Goal: Task Accomplishment & Management: Use online tool/utility

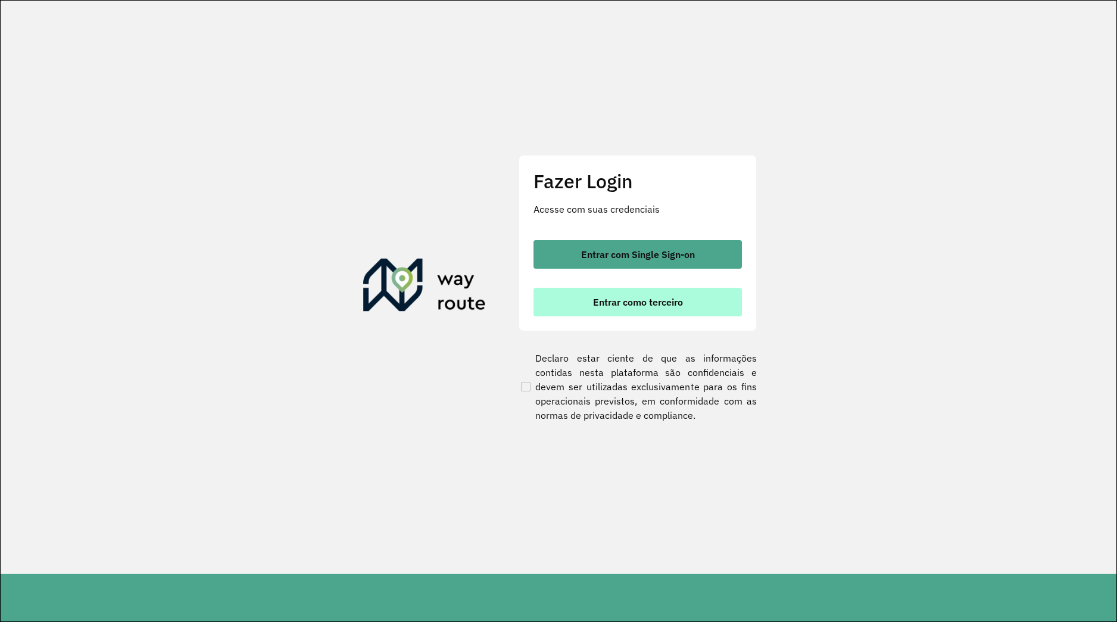
click at [536, 297] on button "Entrar como terceiro" at bounding box center [637, 302] width 208 height 29
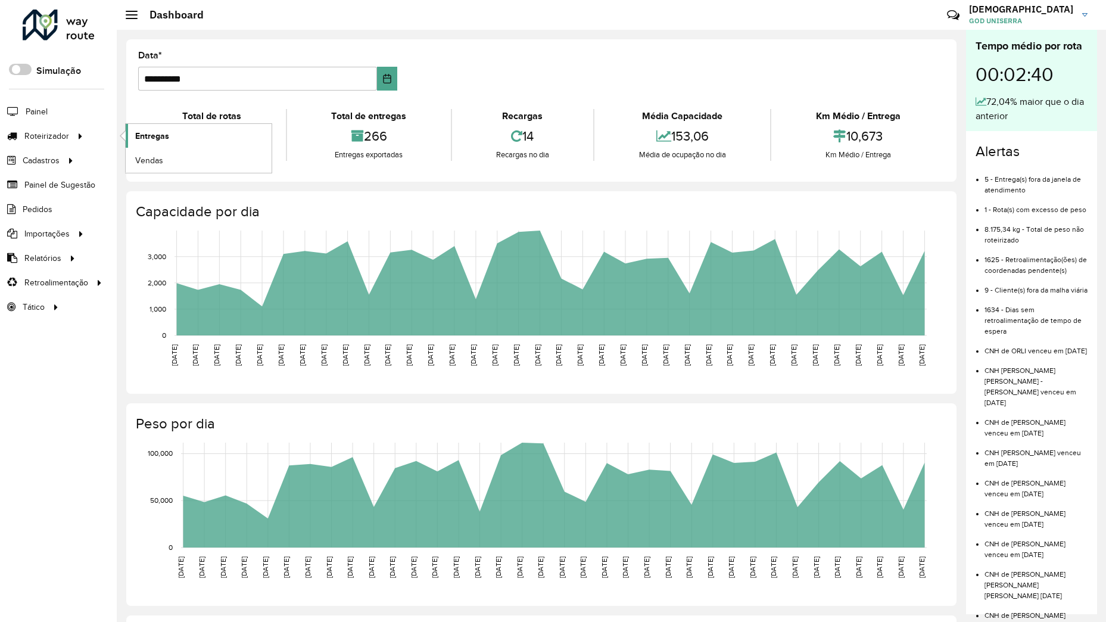
click at [148, 136] on span "Entregas" at bounding box center [152, 136] width 34 height 13
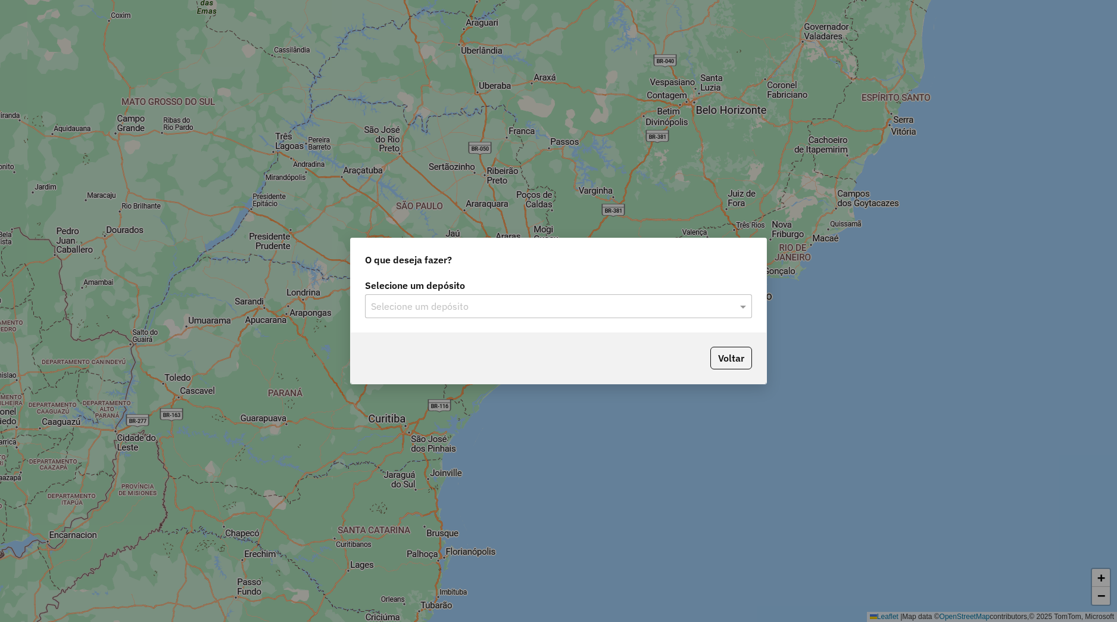
click at [407, 307] on input "text" at bounding box center [546, 306] width 351 height 14
click at [417, 331] on div "Uniserra" at bounding box center [559, 340] width 386 height 20
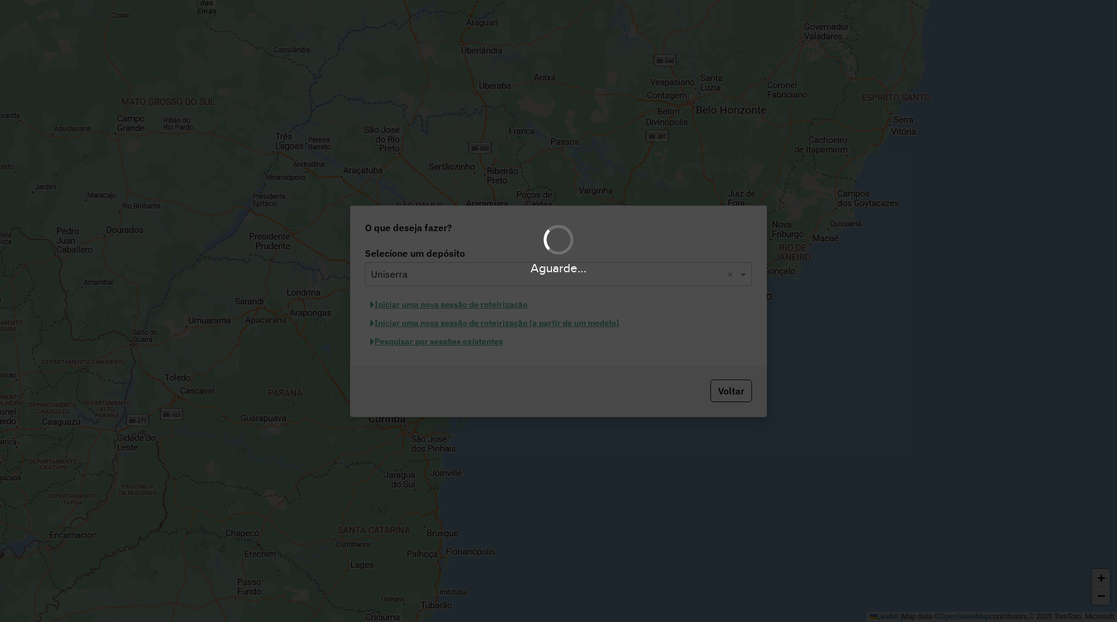
click at [430, 347] on button "Pesquisar por sessões existentes" at bounding box center [436, 341] width 143 height 18
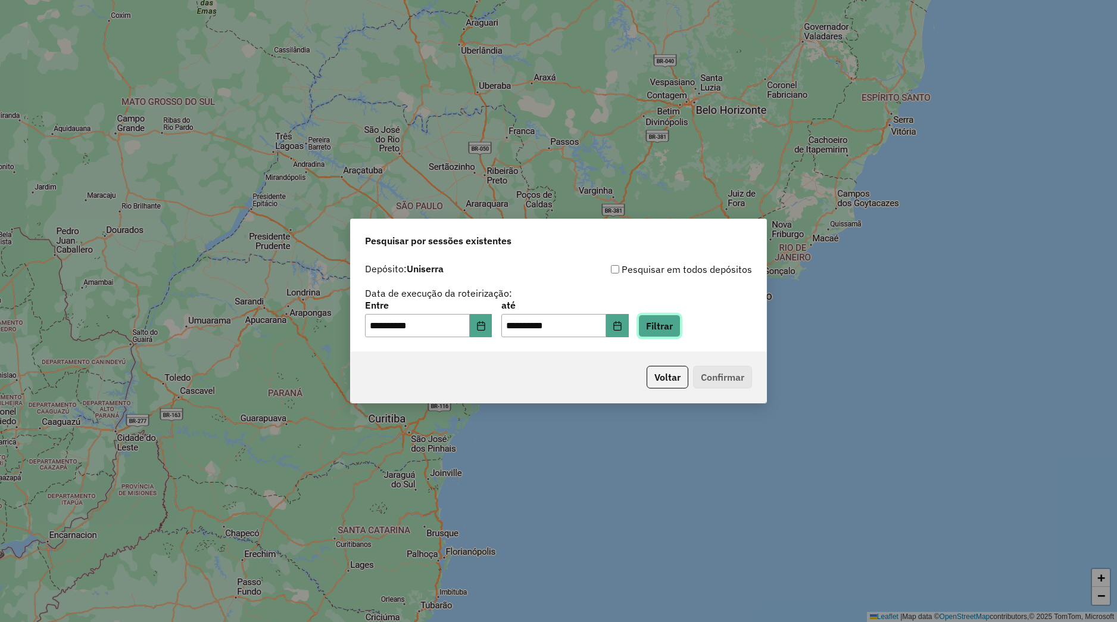
click at [681, 318] on button "Filtrar" at bounding box center [659, 325] width 42 height 23
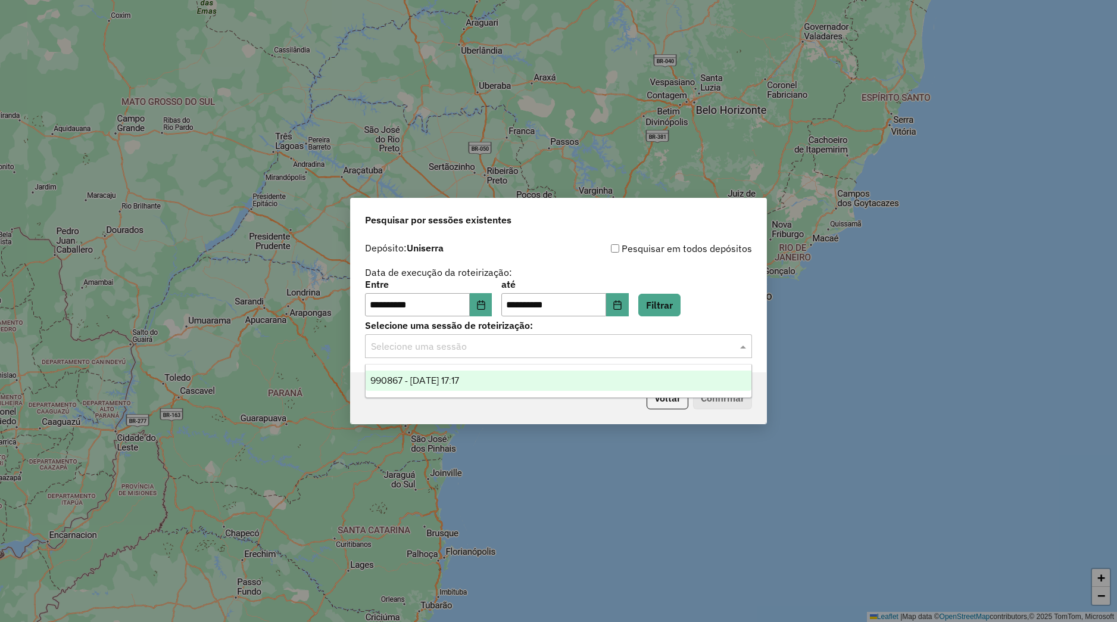
drag, startPoint x: 501, startPoint y: 348, endPoint x: 511, endPoint y: 381, distance: 34.3
click at [501, 349] on input "text" at bounding box center [546, 346] width 351 height 14
drag, startPoint x: 514, startPoint y: 383, endPoint x: 702, endPoint y: 403, distance: 189.2
click at [515, 383] on div "990867 - 19/08/2025 17:17" at bounding box center [559, 380] width 386 height 20
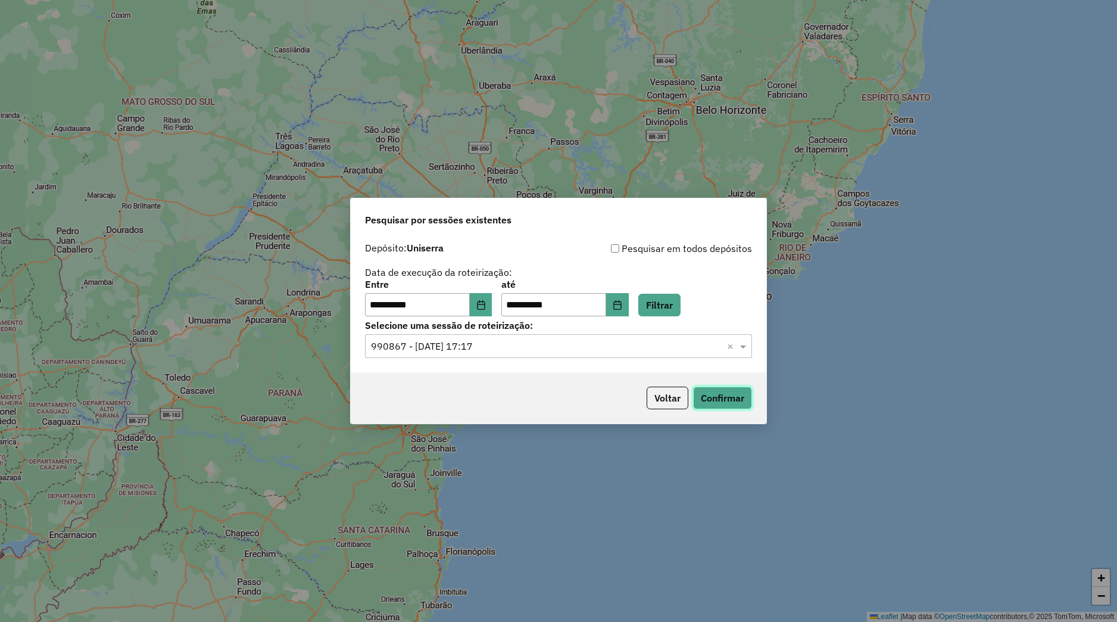
click at [712, 400] on button "Confirmar" at bounding box center [722, 397] width 59 height 23
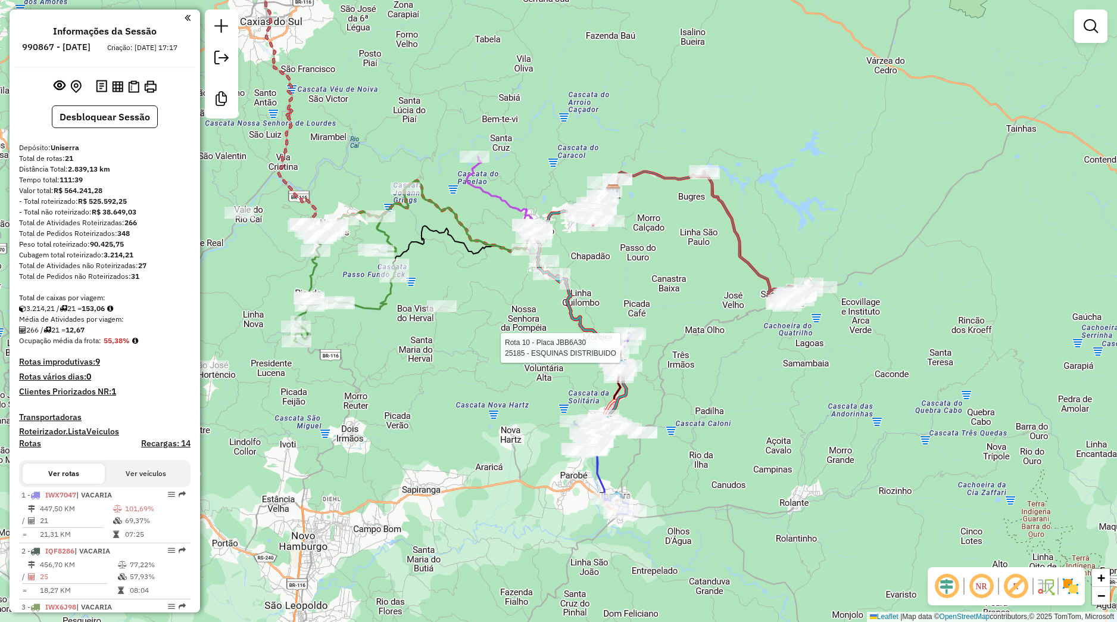
drag, startPoint x: 611, startPoint y: 511, endPoint x: 554, endPoint y: 384, distance: 139.1
click at [555, 384] on div "Rota 10 - Placa JBB6A30 25185 - ESQUINAS DISTRIBUIDO Janela de atendimento Grad…" at bounding box center [558, 311] width 1117 height 622
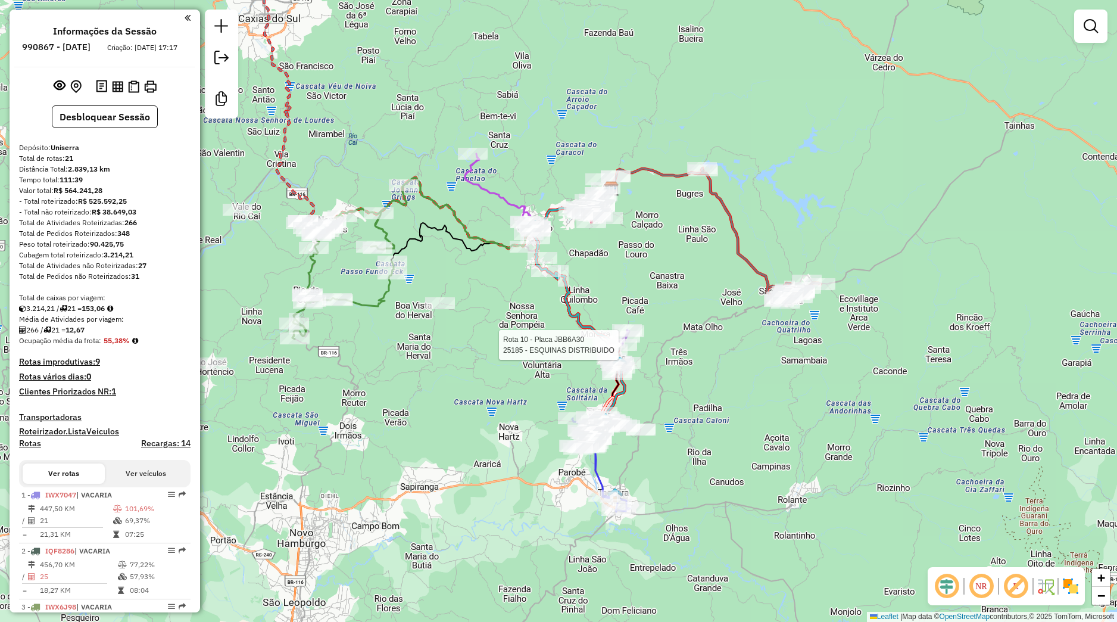
click at [485, 408] on div "Rota 10 - Placa JBB6A30 25185 - ESQUINAS DISTRIBUIDO Janela de atendimento Grad…" at bounding box center [558, 311] width 1117 height 622
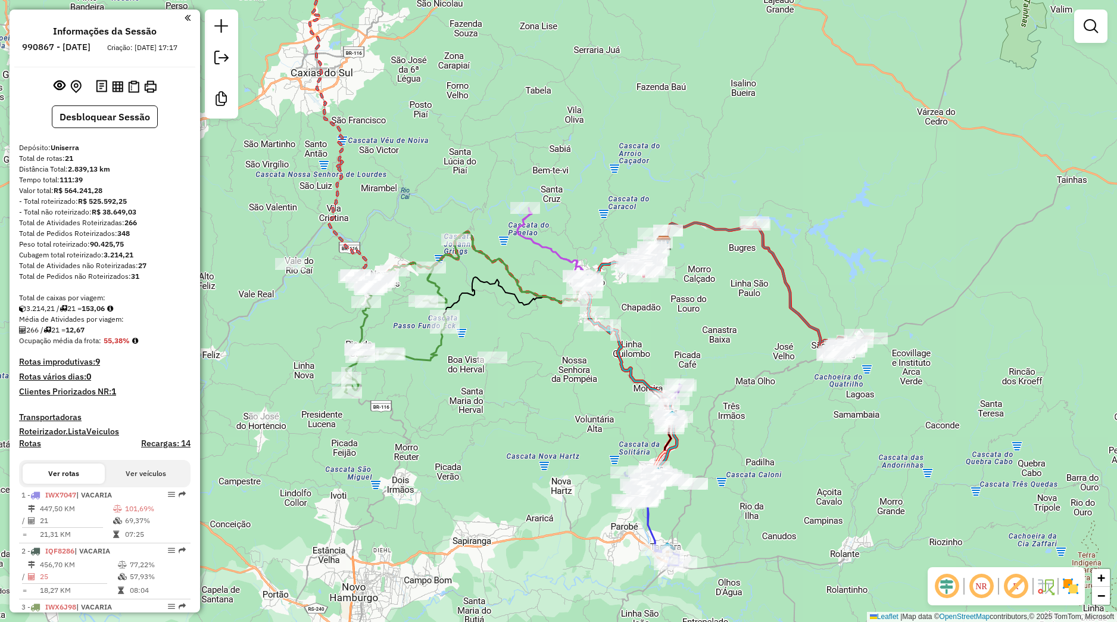
drag, startPoint x: 534, startPoint y: 448, endPoint x: 564, endPoint y: 483, distance: 46.0
click at [564, 483] on div "Janela de atendimento Grade de atendimento Capacidade Transportadoras Veículos …" at bounding box center [558, 311] width 1117 height 622
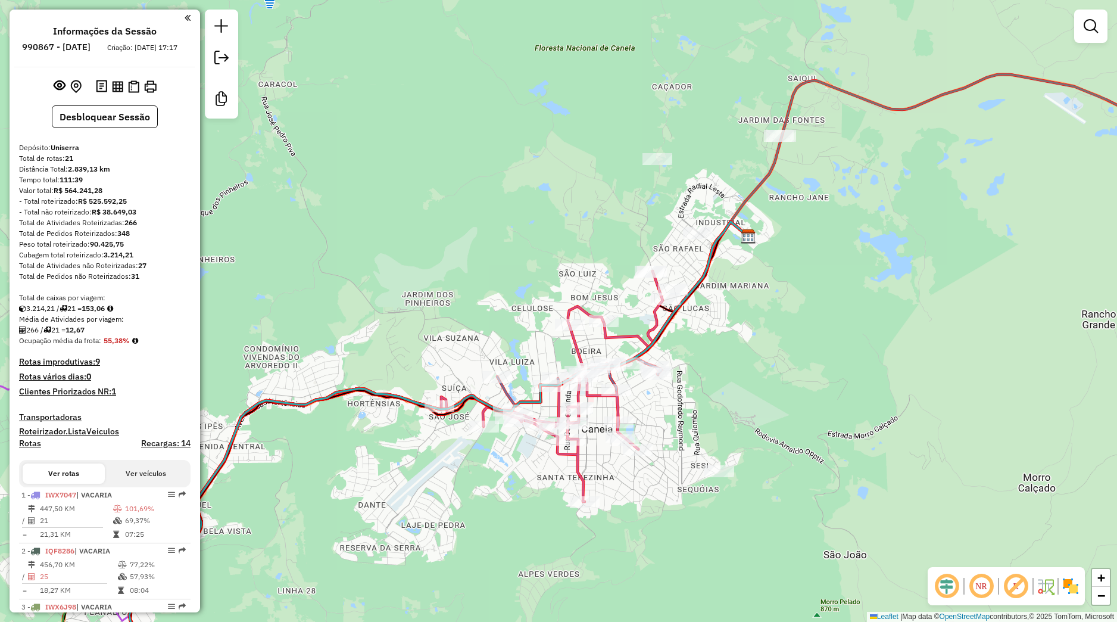
drag, startPoint x: 523, startPoint y: 377, endPoint x: 538, endPoint y: 361, distance: 22.0
click at [538, 361] on div "Janela de atendimento Grade de atendimento Capacidade Transportadoras Veículos …" at bounding box center [558, 311] width 1117 height 622
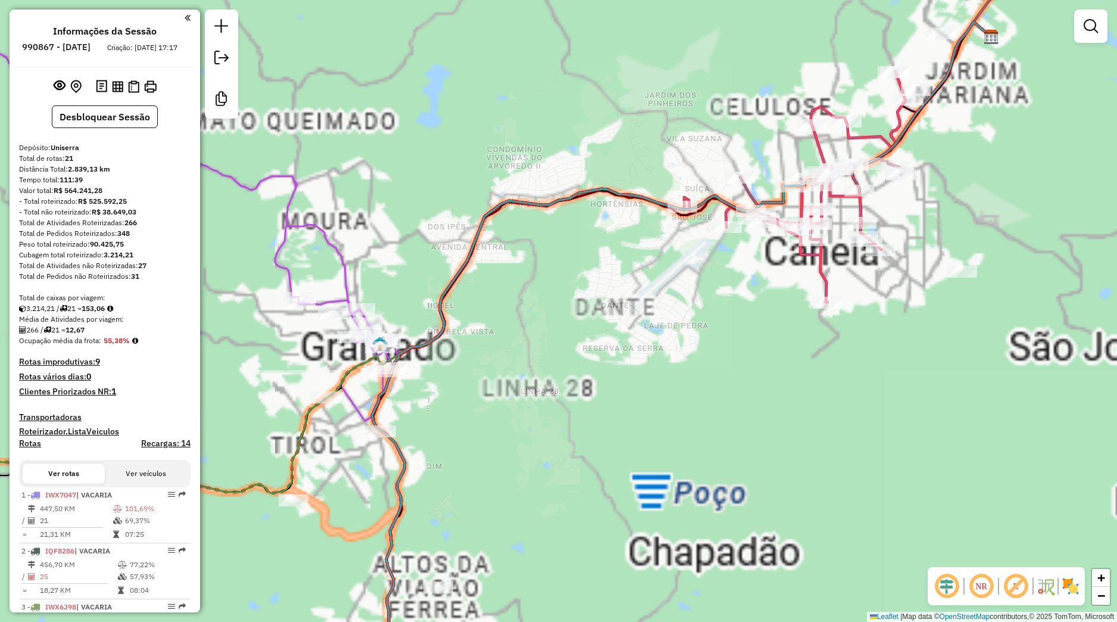
drag, startPoint x: 436, startPoint y: 468, endPoint x: 483, endPoint y: 476, distance: 47.2
click at [508, 467] on div "Janela de atendimento Grade de atendimento Capacidade Transportadoras Veículos …" at bounding box center [558, 311] width 1117 height 622
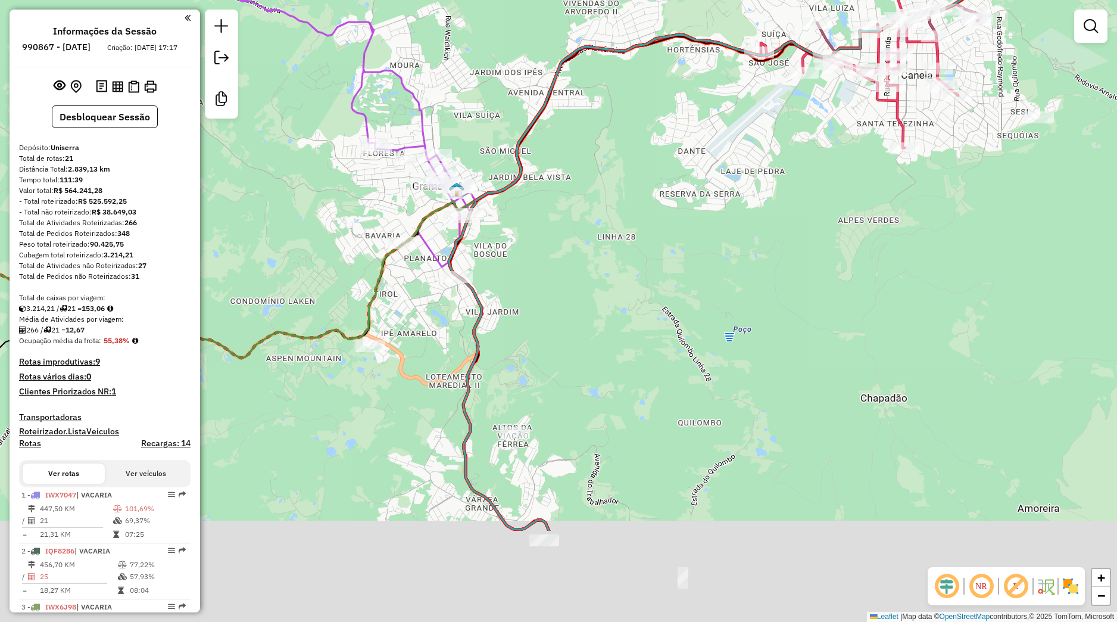
drag, startPoint x: 496, startPoint y: 542, endPoint x: 488, endPoint y: 405, distance: 137.2
click at [492, 389] on div "Janela de atendimento Grade de atendimento Capacidade Transportadoras Veículos …" at bounding box center [558, 311] width 1117 height 622
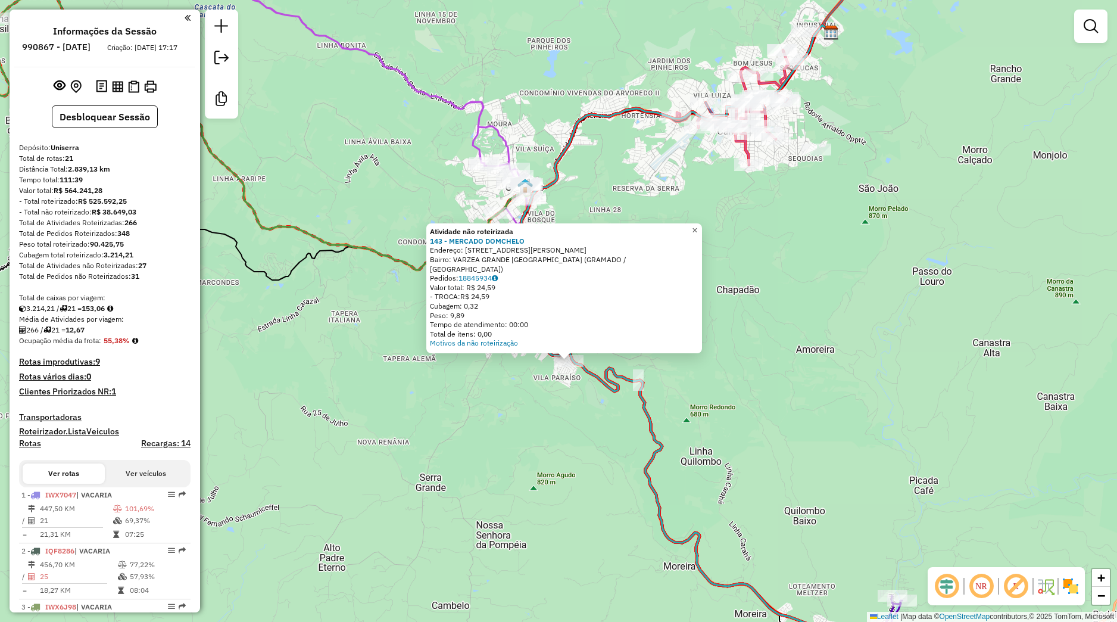
click at [697, 235] on span "×" at bounding box center [694, 230] width 5 height 10
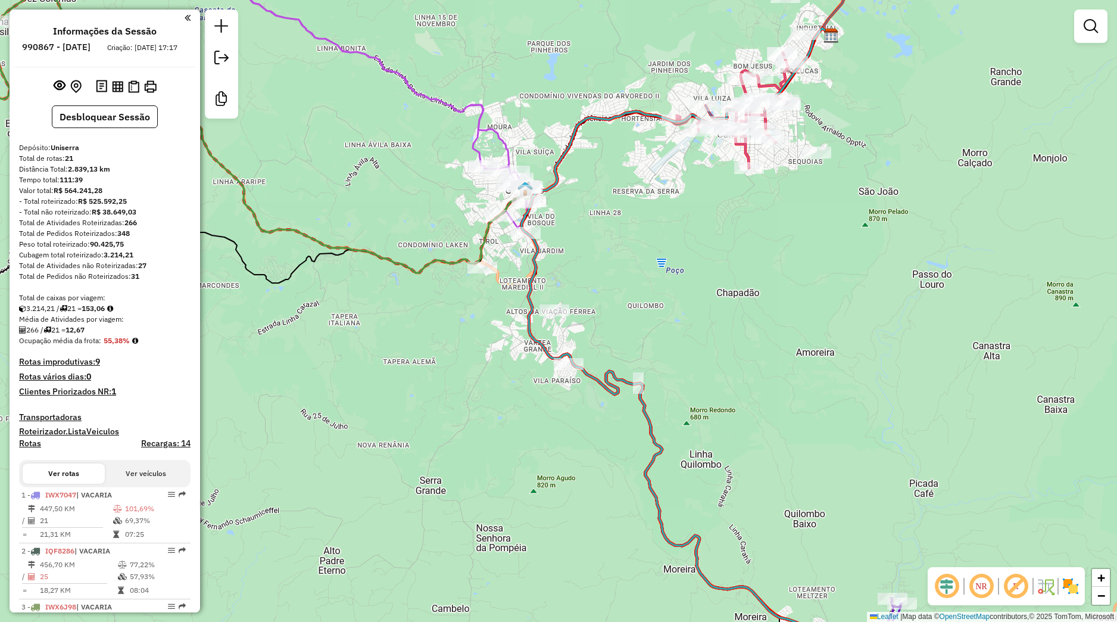
drag, startPoint x: 610, startPoint y: 239, endPoint x: 643, endPoint y: 366, distance: 131.1
click at [643, 366] on div "Janela de atendimento Grade de atendimento Capacidade Transportadoras Veículos …" at bounding box center [558, 311] width 1117 height 622
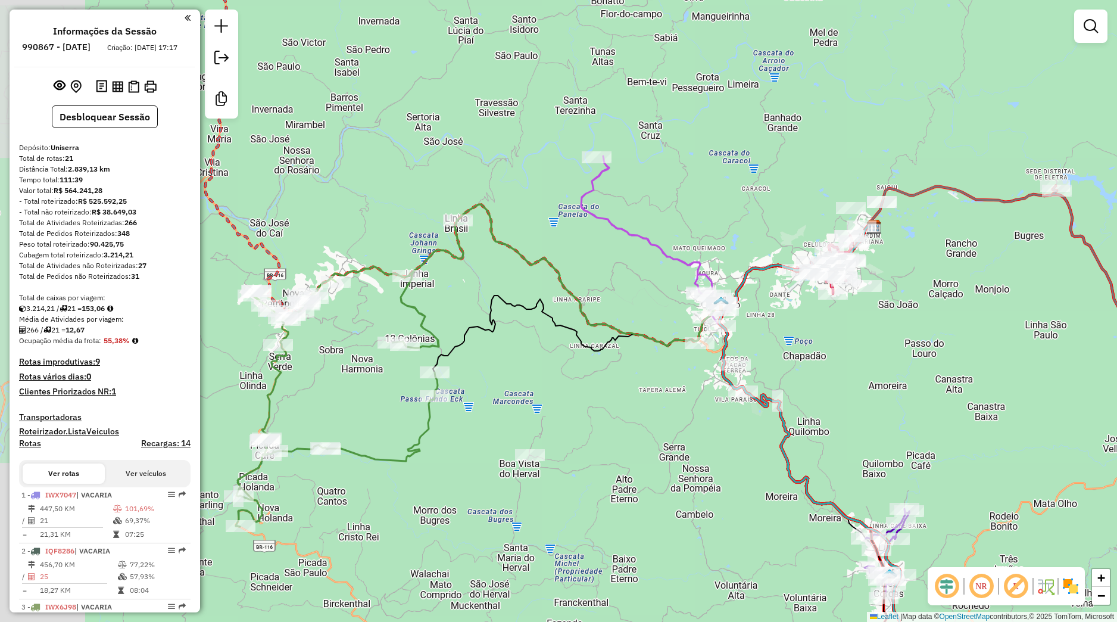
drag, startPoint x: 410, startPoint y: 410, endPoint x: 557, endPoint y: 403, distance: 147.2
click at [557, 403] on div "Janela de atendimento Grade de atendimento Capacidade Transportadoras Veículos …" at bounding box center [558, 311] width 1117 height 622
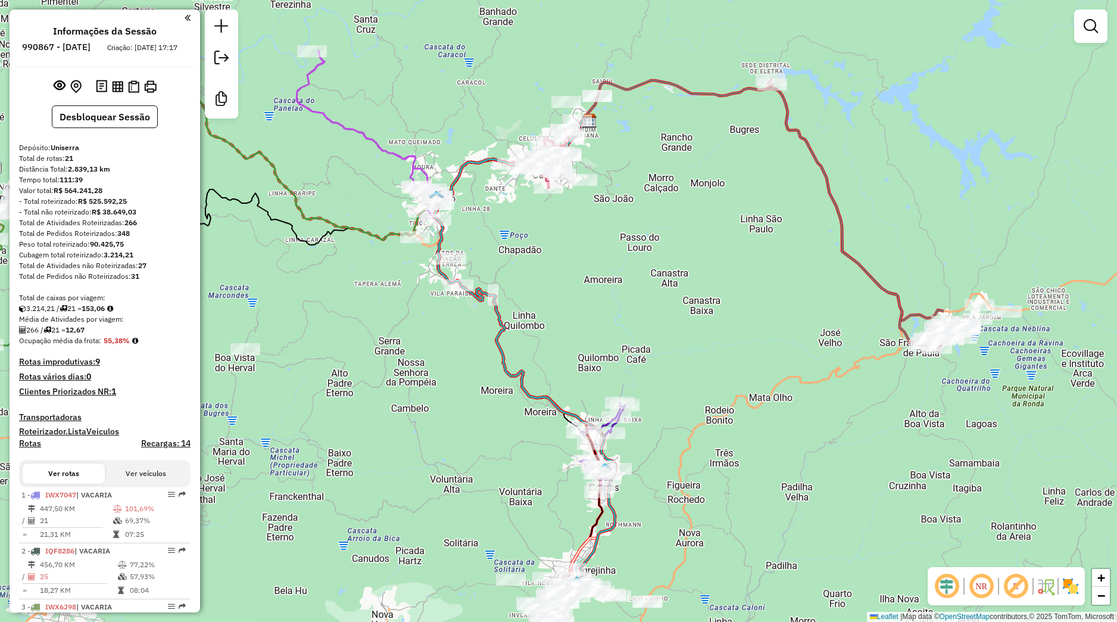
drag, startPoint x: 667, startPoint y: 454, endPoint x: 380, endPoint y: 348, distance: 305.4
click at [380, 348] on div "Janela de atendimento Grade de atendimento Capacidade Transportadoras Veículos …" at bounding box center [558, 311] width 1117 height 622
select select "**********"
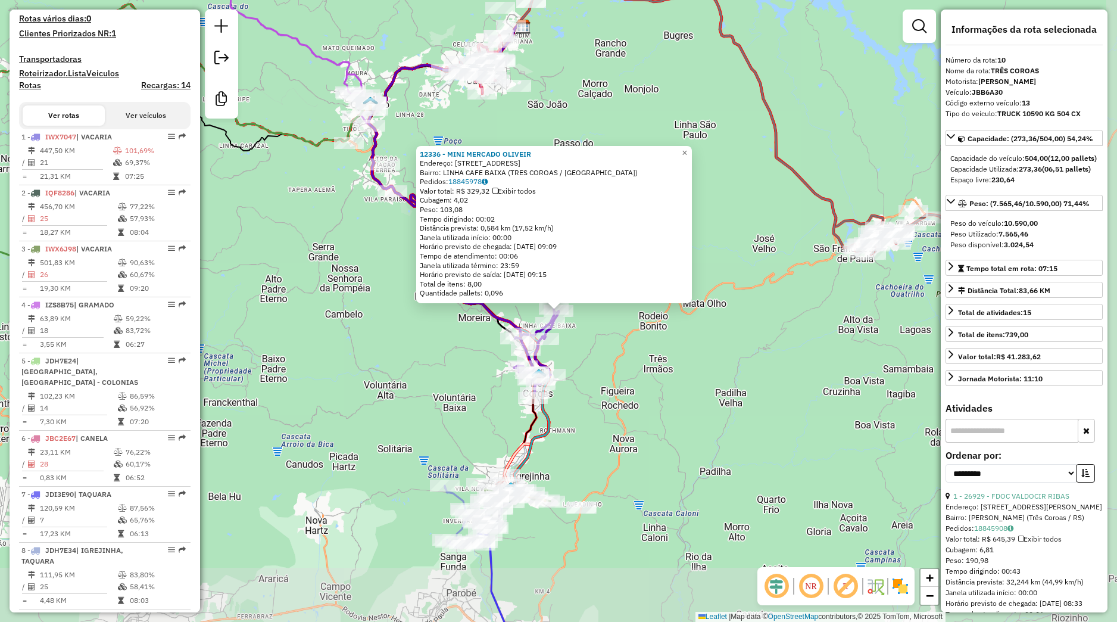
scroll to position [1024, 0]
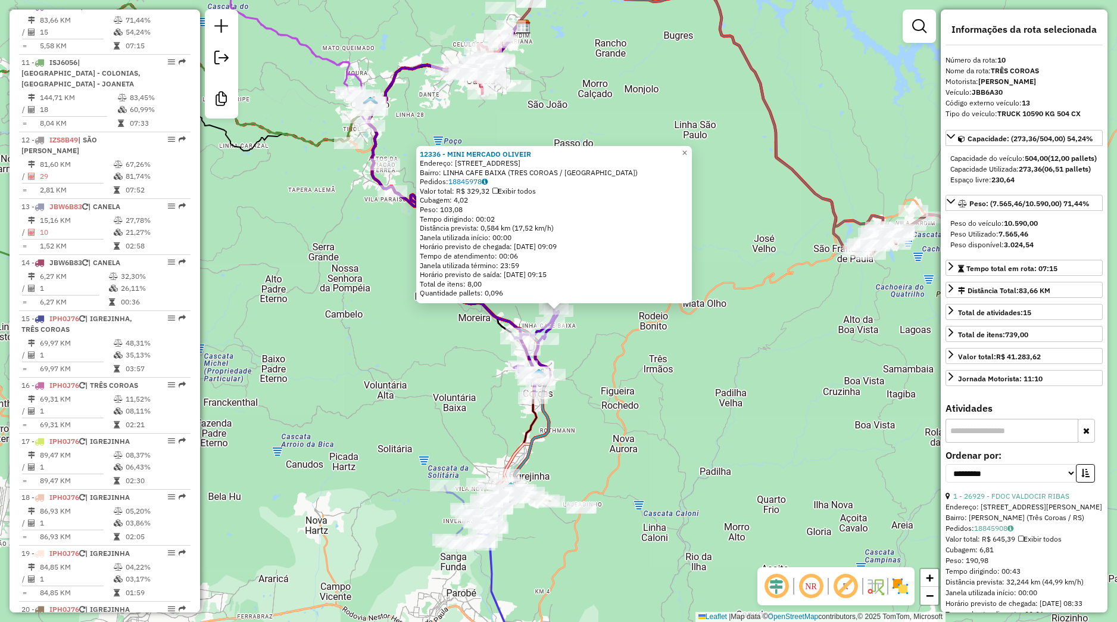
click at [631, 400] on div "12336 - MINI MERCADO OLIVEIR Endereço: [STREET_ADDRESS] Bairro: LINHA CAFE BAIX…" at bounding box center [558, 311] width 1117 height 622
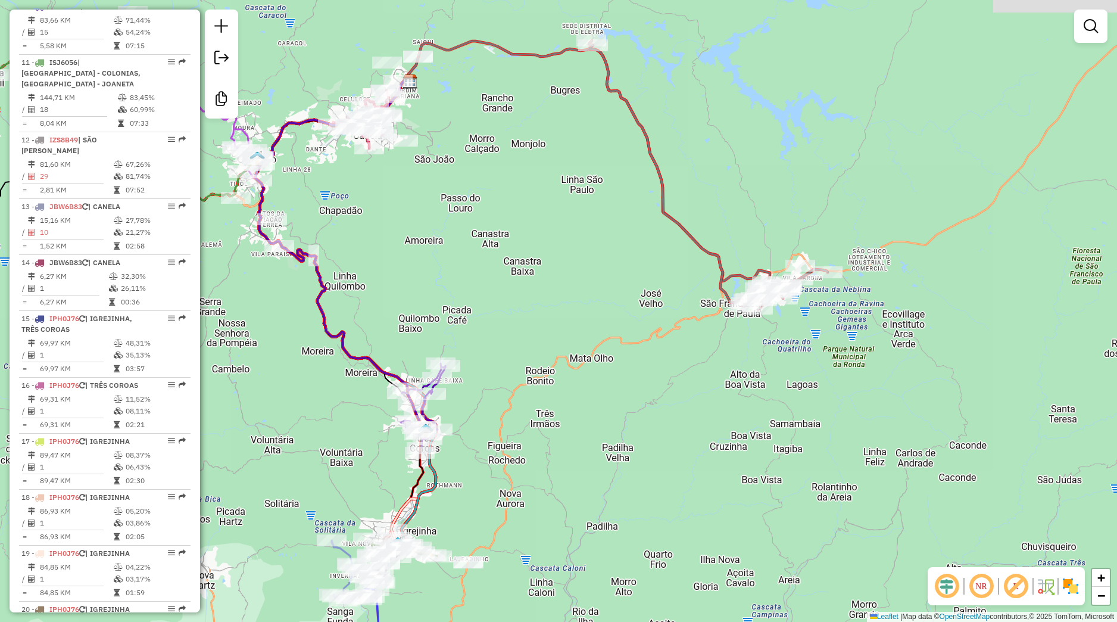
drag, startPoint x: 773, startPoint y: 310, endPoint x: 480, endPoint y: 464, distance: 330.5
click at [480, 464] on div "Janela de atendimento Grade de atendimento Capacidade Transportadoras Veículos …" at bounding box center [558, 311] width 1117 height 622
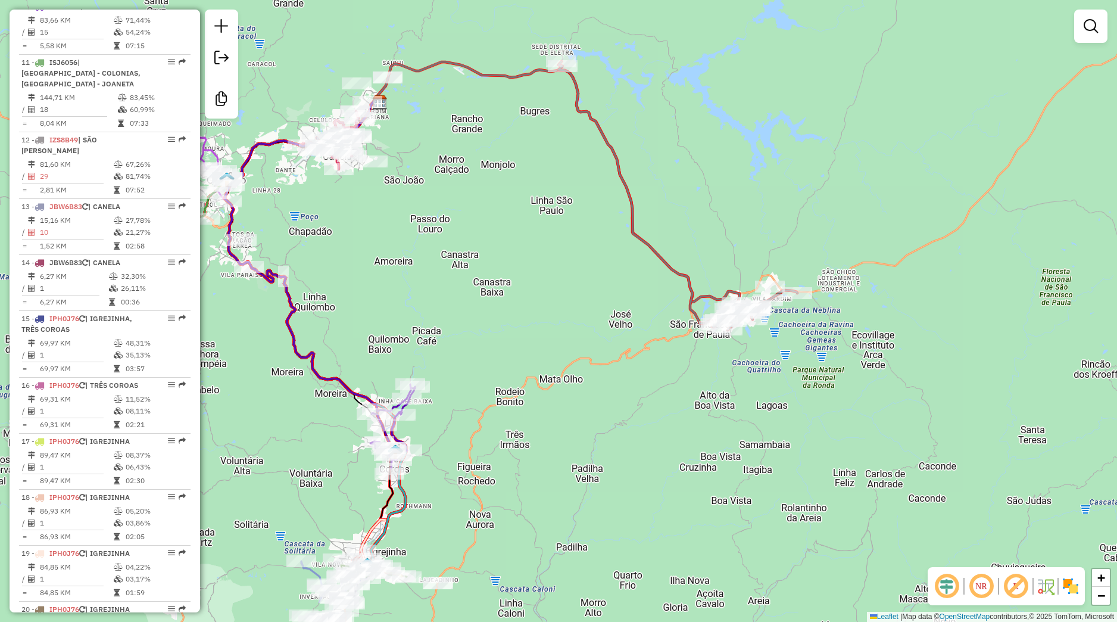
drag, startPoint x: 436, startPoint y: 503, endPoint x: 401, endPoint y: 471, distance: 47.6
click at [586, 425] on div "Janela de atendimento Grade de atendimento Capacidade Transportadoras Veículos …" at bounding box center [558, 311] width 1117 height 622
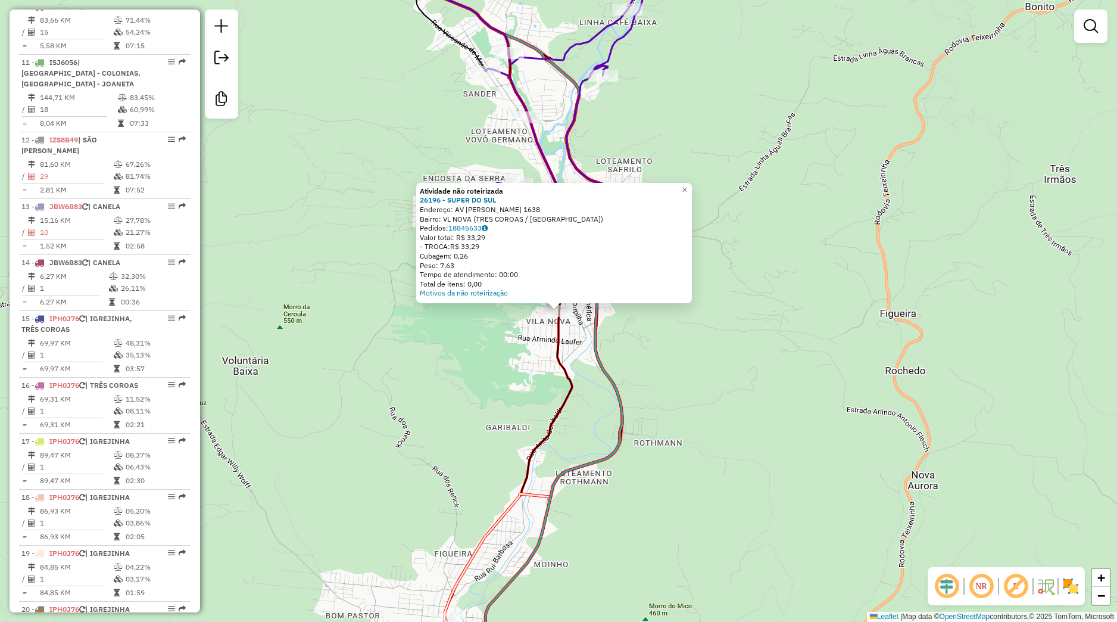
drag, startPoint x: 586, startPoint y: 369, endPoint x: 597, endPoint y: 364, distance: 12.5
click at [586, 369] on div "Atividade não roteirizada 26196 - SUPER DO SUL Endereço: [STREET_ADDRESS][PERSO…" at bounding box center [558, 311] width 1117 height 622
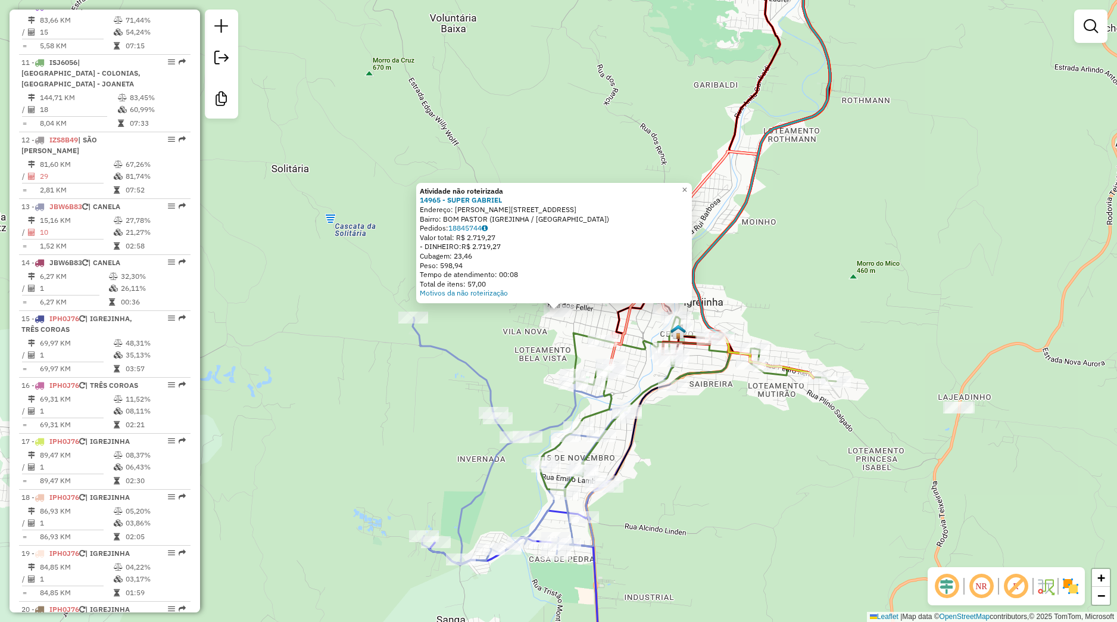
click at [642, 325] on div "Atividade não roteirizada 14965 - SUPER [PERSON_NAME]: [PERSON_NAME] 175 Bairro…" at bounding box center [558, 311] width 1117 height 622
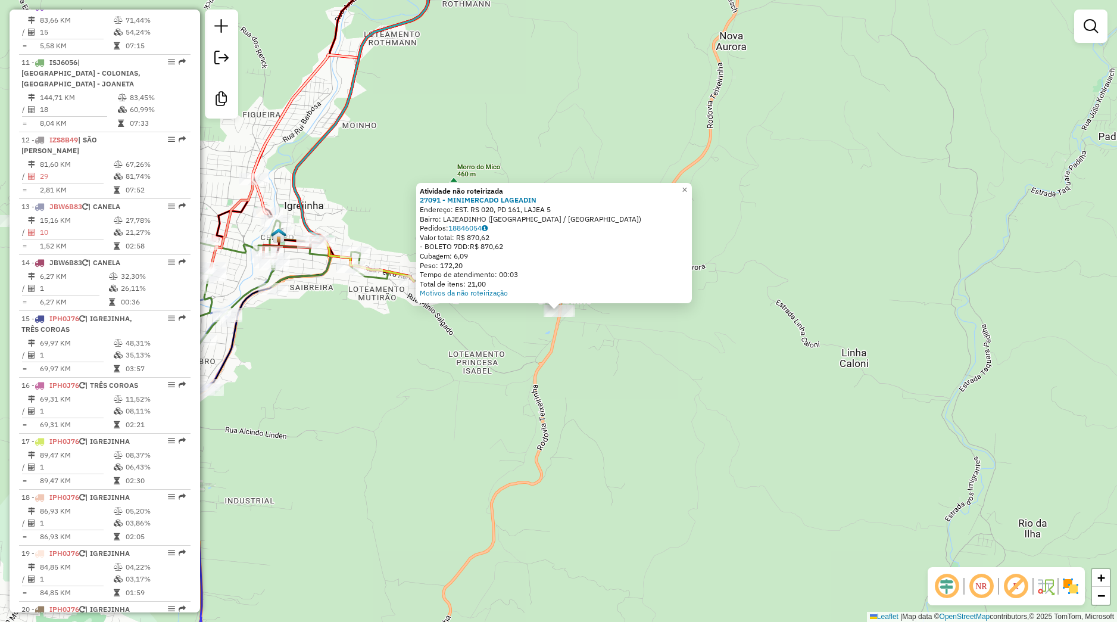
click at [542, 364] on div "Atividade não roteirizada 27091 - MINIMERCADO LAGEADIN Endereço: EST. RS 020, P…" at bounding box center [558, 311] width 1117 height 622
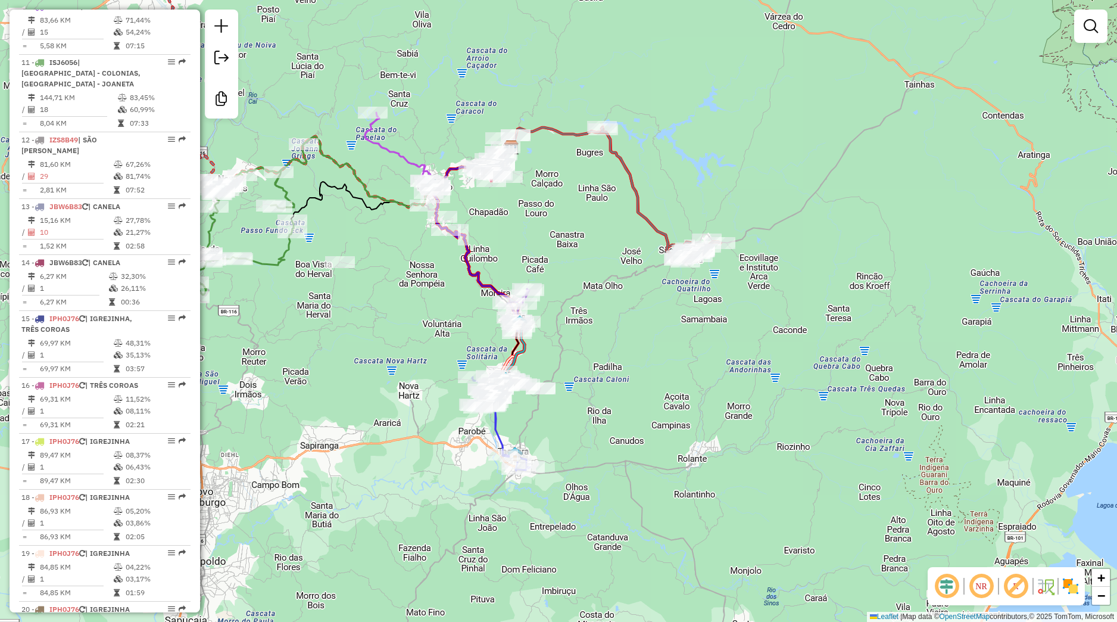
drag, startPoint x: 582, startPoint y: 320, endPoint x: 571, endPoint y: 373, distance: 53.6
click at [571, 373] on div "Janela de atendimento Grade de atendimento Capacidade Transportadoras Veículos …" at bounding box center [558, 311] width 1117 height 622
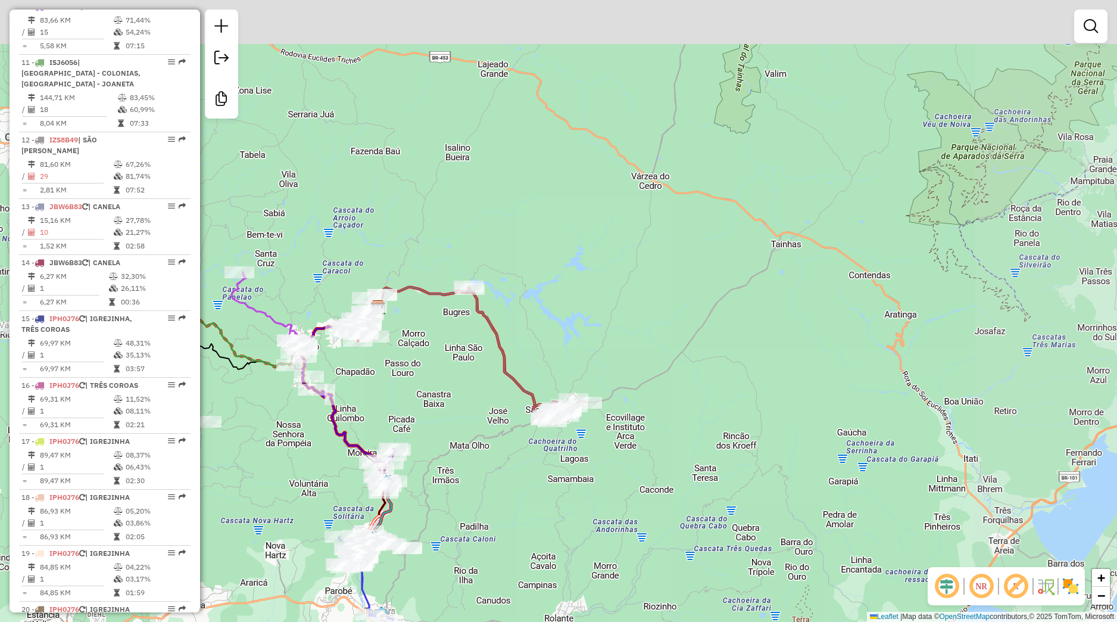
drag, startPoint x: 634, startPoint y: 378, endPoint x: 405, endPoint y: 545, distance: 282.5
click at [405, 545] on div "Janela de atendimento Grade de atendimento Capacidade Transportadoras Veículos …" at bounding box center [558, 311] width 1117 height 622
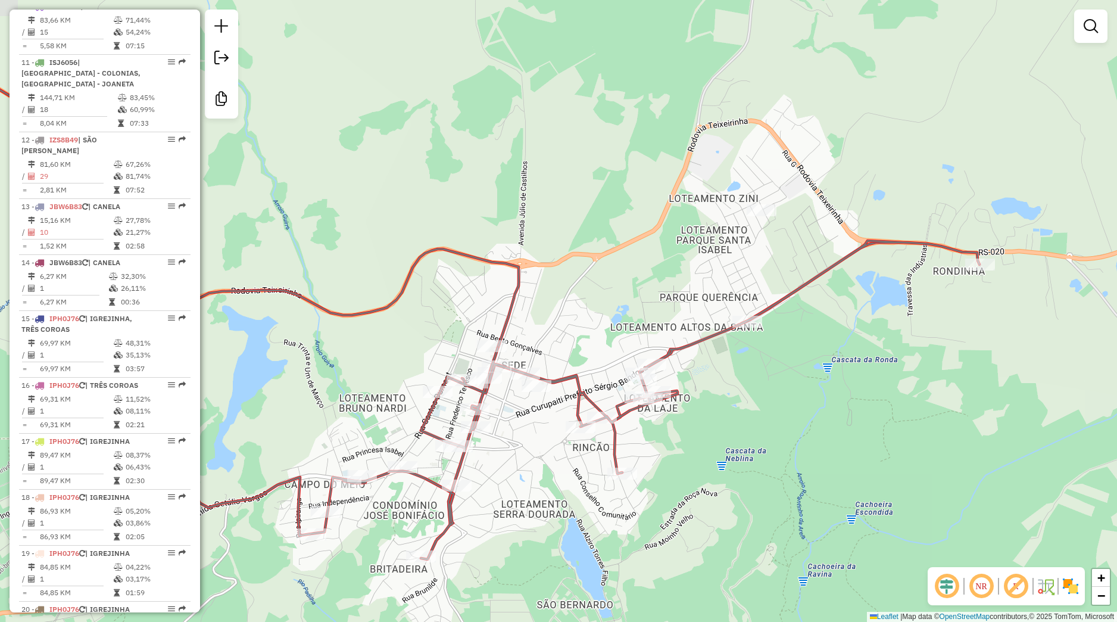
drag, startPoint x: 490, startPoint y: 507, endPoint x: 523, endPoint y: 399, distance: 113.4
click at [525, 397] on div "Janela de atendimento Grade de atendimento Capacidade Transportadoras Veículos …" at bounding box center [558, 311] width 1117 height 622
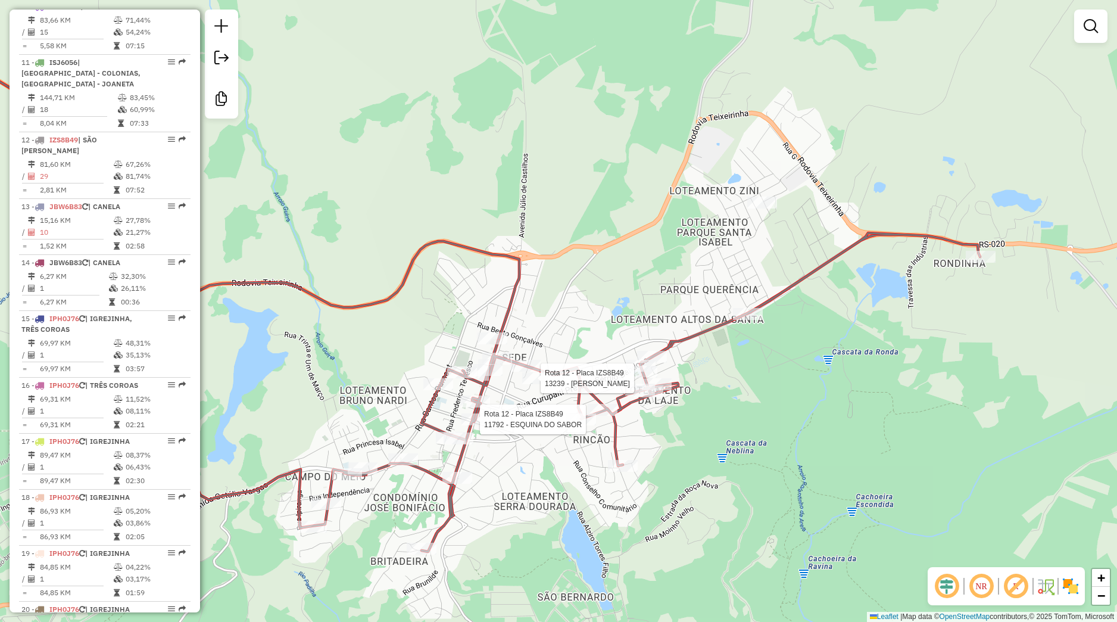
select select "**********"
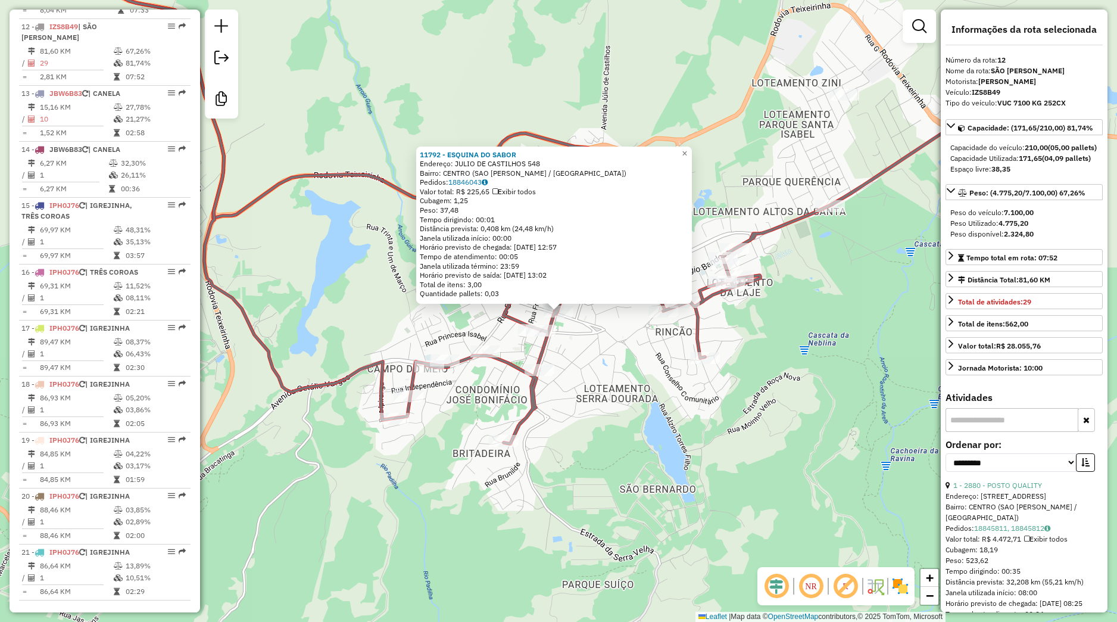
scroll to position [1158, 0]
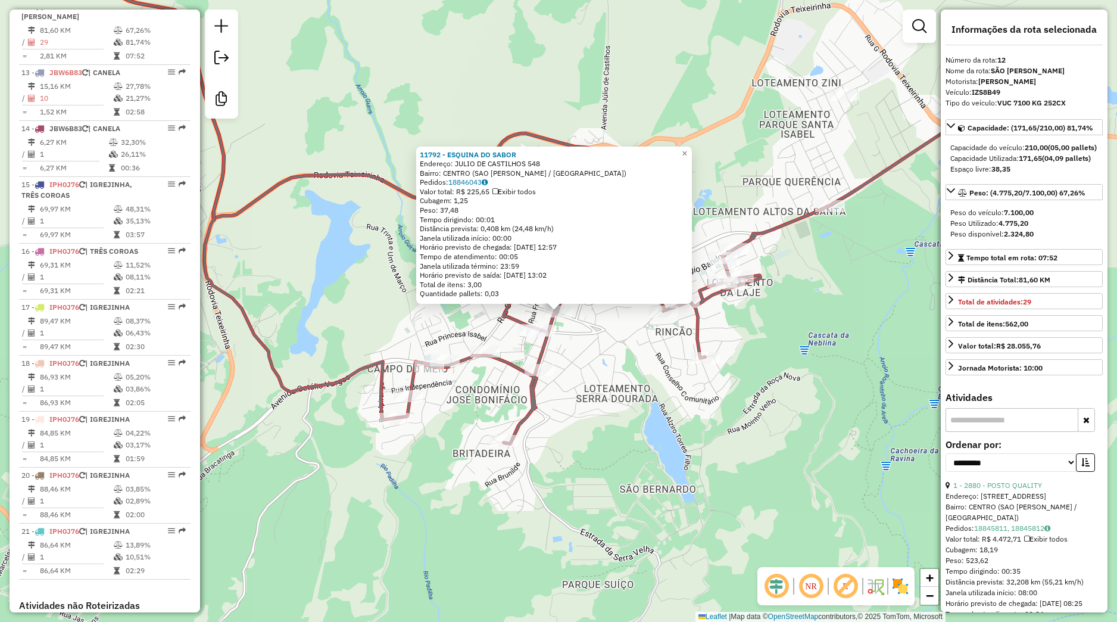
click at [604, 343] on div "11792 - ESQUINA DO SABOR Endereço: JULIO DE CASTILHOS 548 Bairro: [GEOGRAPHIC_D…" at bounding box center [558, 311] width 1117 height 622
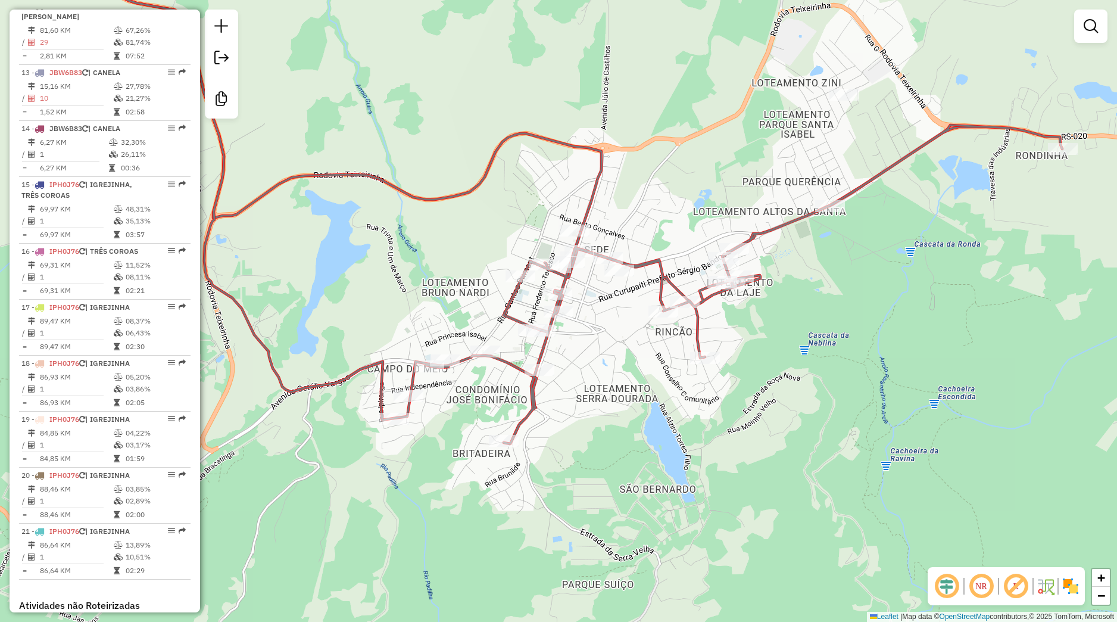
select select "**********"
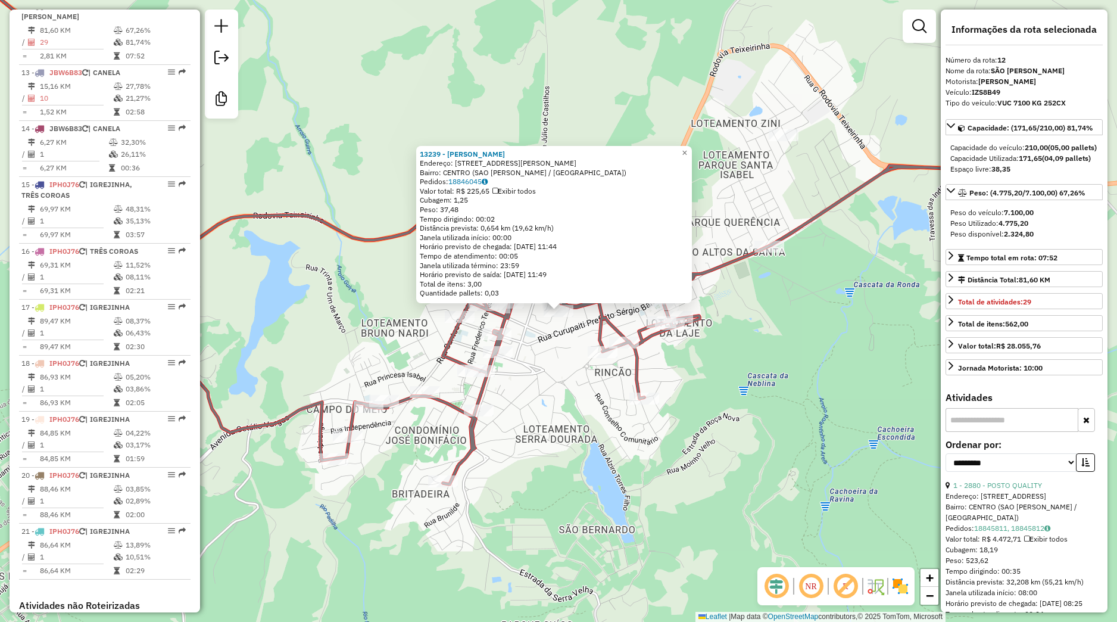
click at [529, 346] on div "13239 - [PERSON_NAME]: [STREET_ADDRESS][PERSON_NAME][PERSON_NAME] Pedidos: 1884…" at bounding box center [558, 311] width 1117 height 622
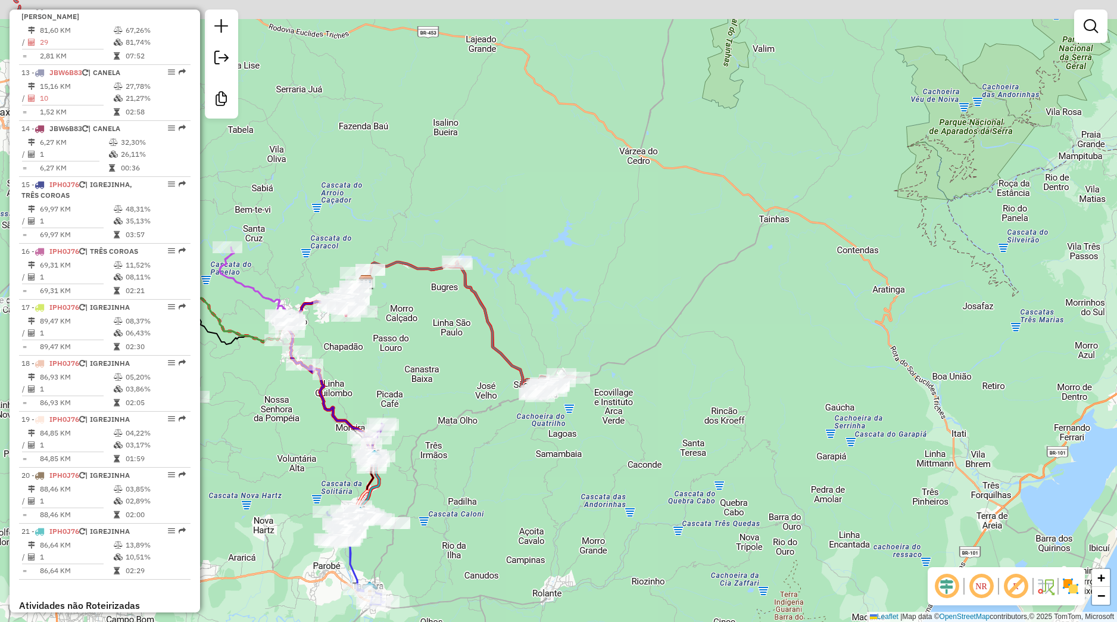
drag, startPoint x: 475, startPoint y: 301, endPoint x: 491, endPoint y: 341, distance: 43.2
click at [491, 341] on icon at bounding box center [515, 328] width 119 height 135
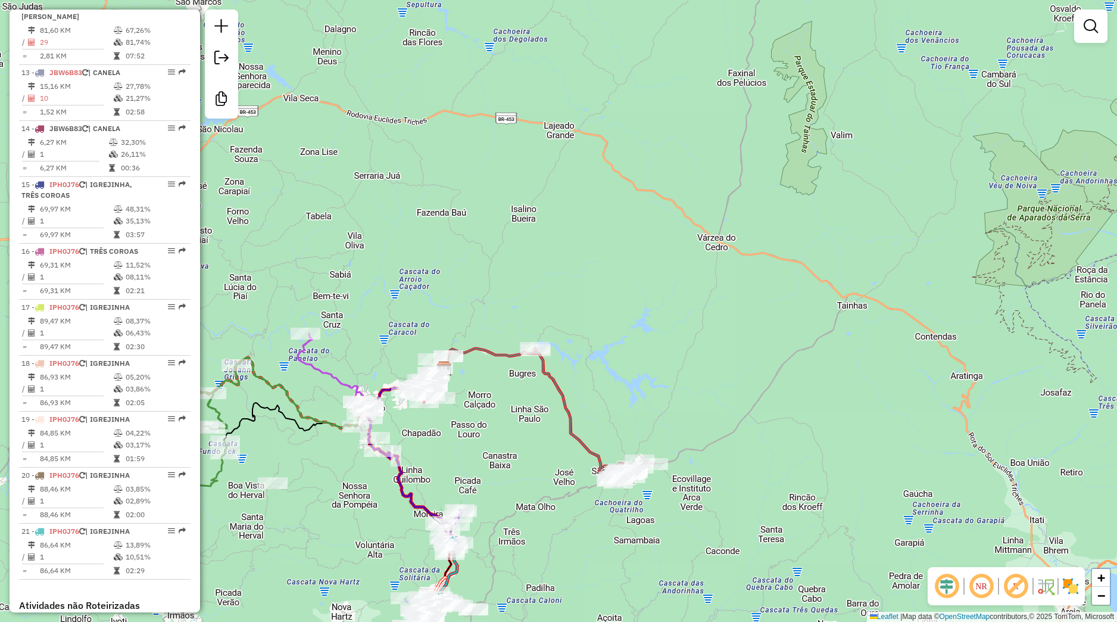
drag, startPoint x: 461, startPoint y: 285, endPoint x: 583, endPoint y: 402, distance: 169.3
click at [583, 402] on icon at bounding box center [593, 415] width 119 height 135
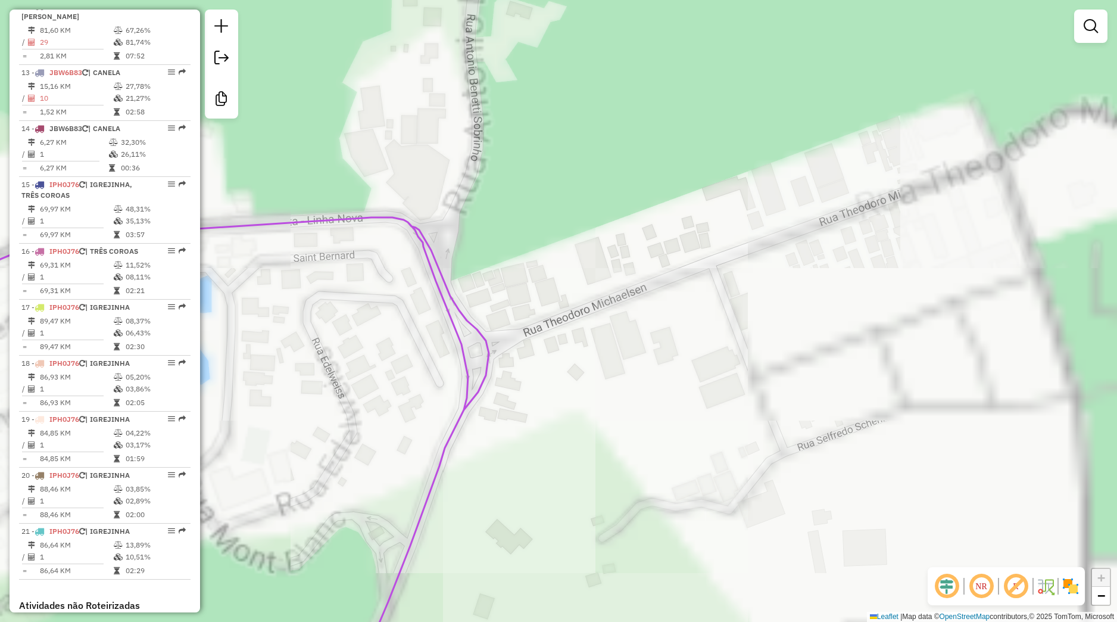
drag, startPoint x: 518, startPoint y: 406, endPoint x: 551, endPoint y: 449, distance: 53.9
click at [551, 449] on div "Janela de atendimento Grade de atendimento Capacidade Transportadoras Veículos …" at bounding box center [558, 311] width 1117 height 622
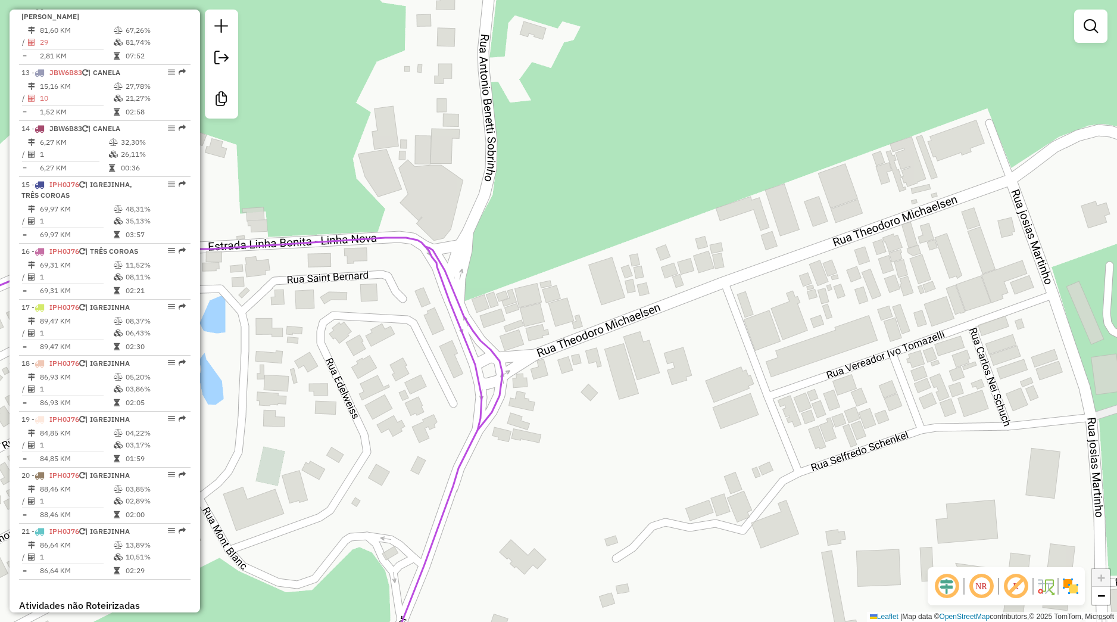
drag, startPoint x: 501, startPoint y: 354, endPoint x: 505, endPoint y: 364, distance: 11.5
click at [503, 364] on icon at bounding box center [197, 466] width 610 height 457
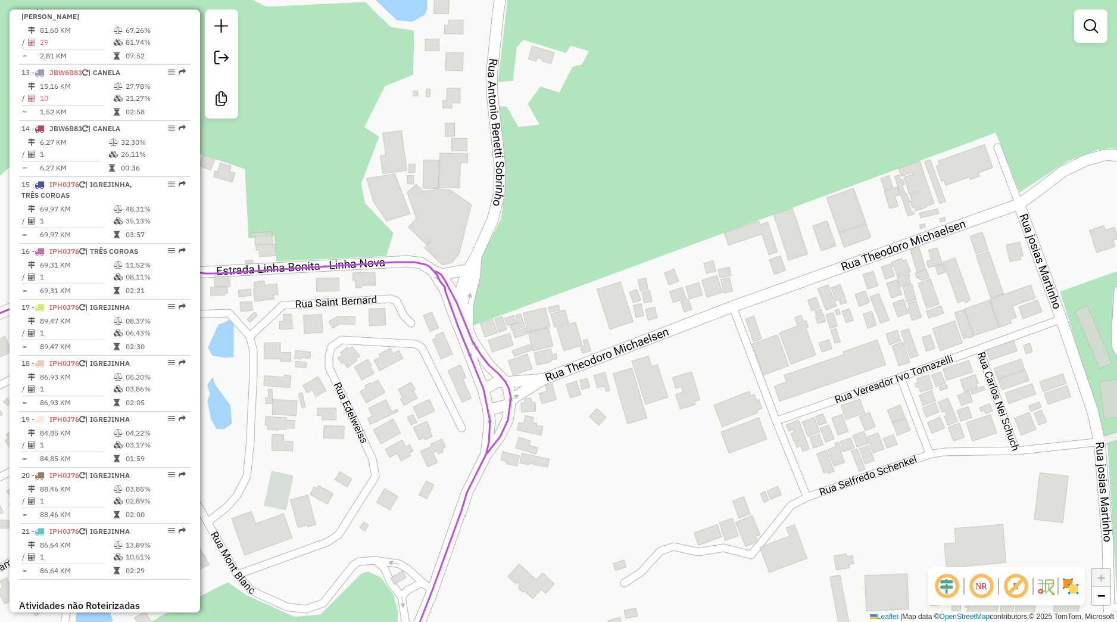
drag, startPoint x: 507, startPoint y: 360, endPoint x: 525, endPoint y: 392, distance: 36.8
click at [525, 392] on div "Janela de atendimento Grade de atendimento Capacidade Transportadoras Veículos …" at bounding box center [558, 311] width 1117 height 622
